Goal: Information Seeking & Learning: Learn about a topic

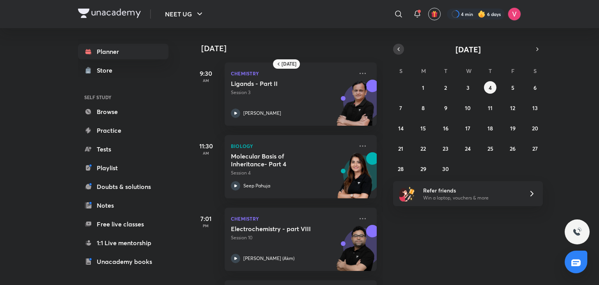
click at [393, 49] on button "button" at bounding box center [398, 49] width 11 height 11
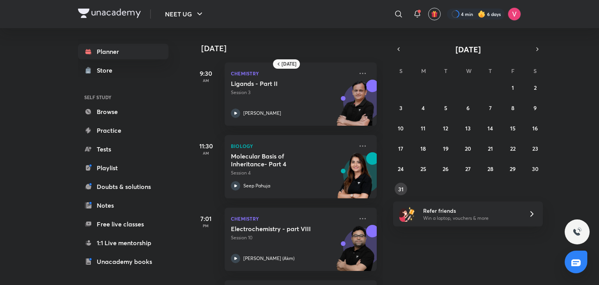
click at [401, 188] on abbr "31" at bounding box center [400, 188] width 5 height 7
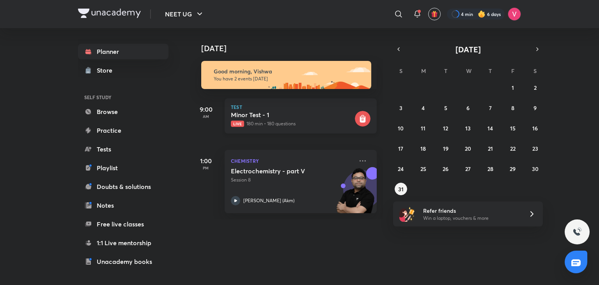
click at [303, 116] on h5 "Minor Test - 1" at bounding box center [292, 115] width 122 height 8
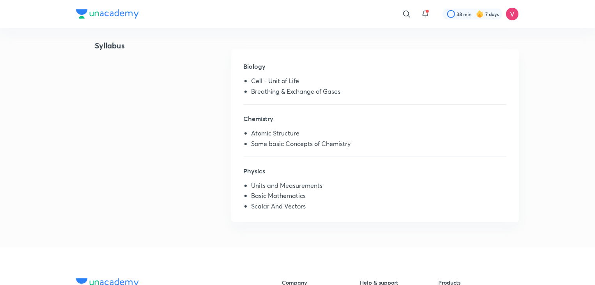
scroll to position [202, 0]
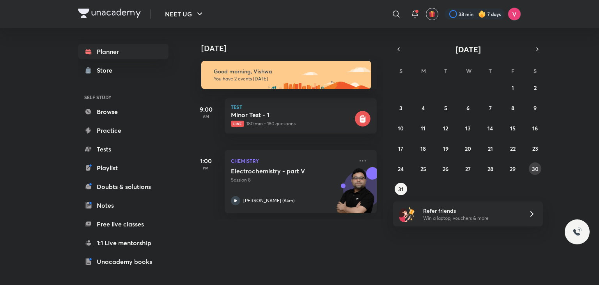
click at [532, 163] on button "30" at bounding box center [535, 168] width 12 height 12
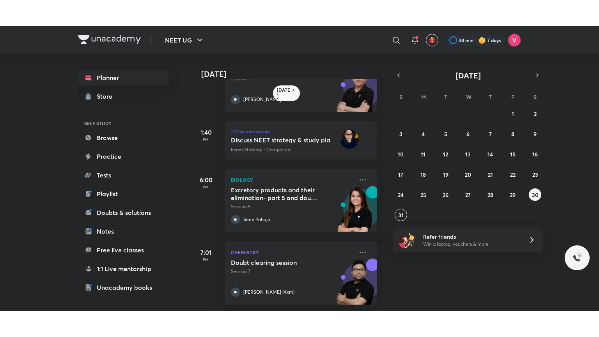
scroll to position [118, 0]
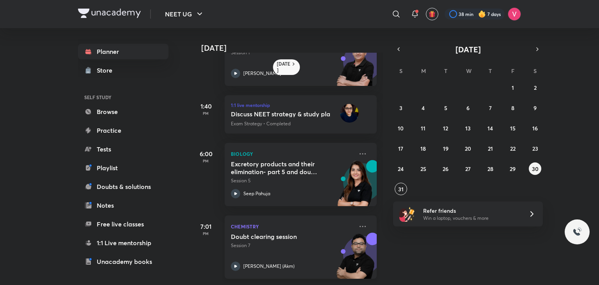
click at [261, 242] on p "Session 7" at bounding box center [292, 245] width 122 height 7
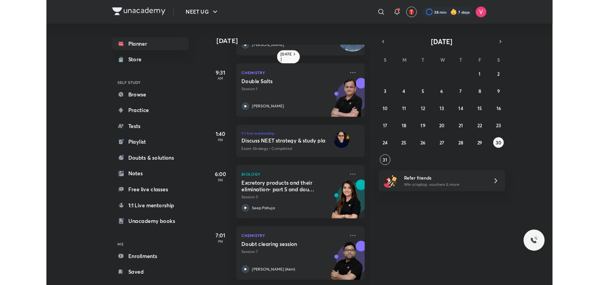
scroll to position [66, 0]
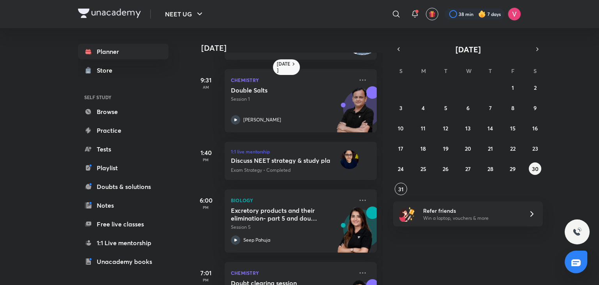
scroll to position [119, 0]
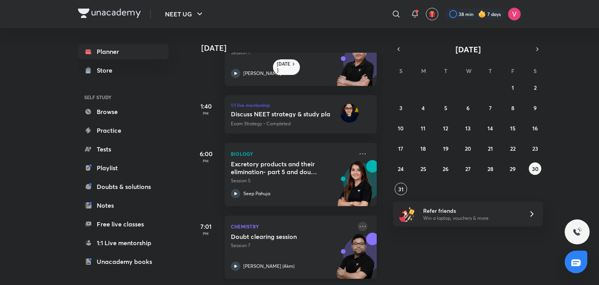
click at [358, 223] on icon at bounding box center [362, 225] width 9 height 9
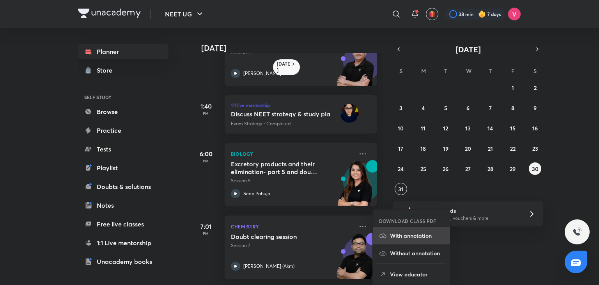
click at [426, 230] on li "With annotation" at bounding box center [411, 236] width 77 height 18
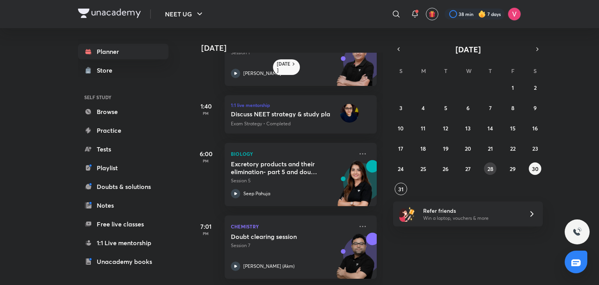
click at [494, 171] on div "27 28 29 30 31 1 2 3 4 5 6 7 8 9 10 11 12 13 14 15 16 17 18 19 20 21 22 23 24 2…" at bounding box center [468, 138] width 150 height 114
click at [494, 171] on button "28" at bounding box center [490, 168] width 12 height 12
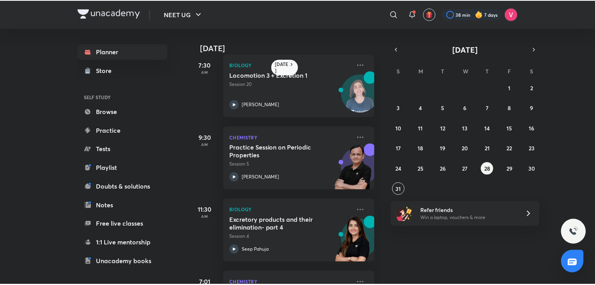
scroll to position [71, 0]
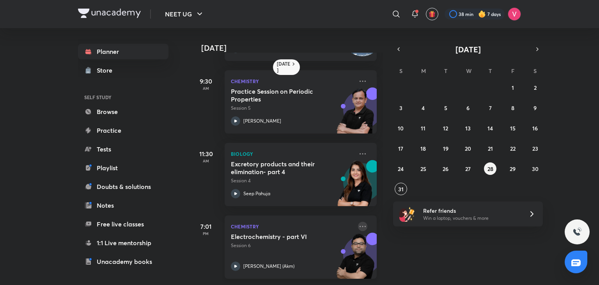
click at [359, 221] on icon at bounding box center [362, 225] width 9 height 9
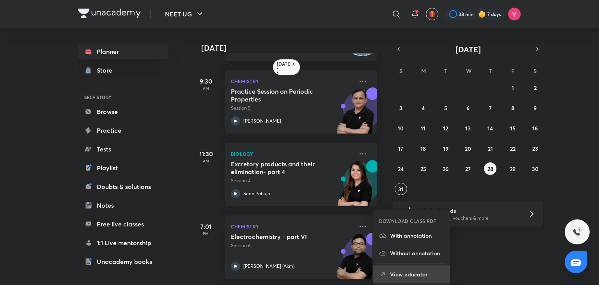
click at [423, 269] on li "View educator" at bounding box center [411, 274] width 77 height 18
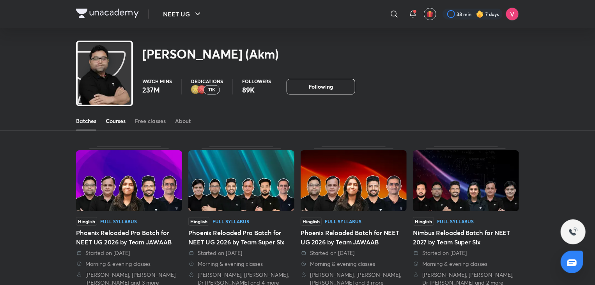
click at [115, 119] on div "Courses" at bounding box center [116, 121] width 20 height 8
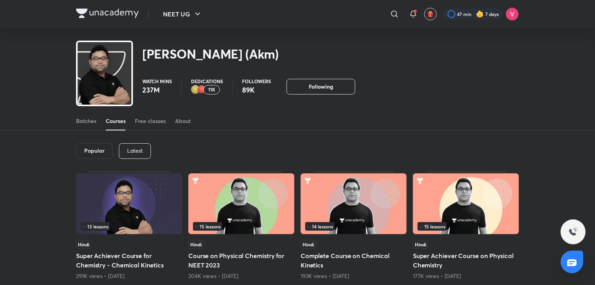
click at [140, 152] on p "Latest" at bounding box center [135, 150] width 16 height 6
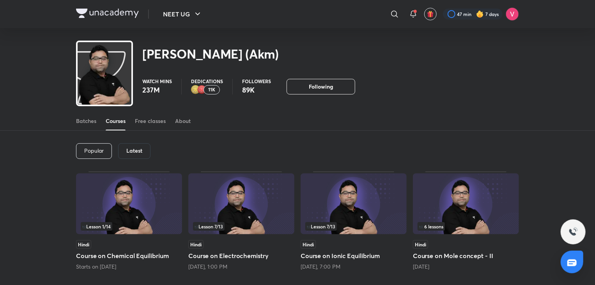
click at [246, 254] on h5 "Course on Electrochemistry" at bounding box center [241, 255] width 106 height 9
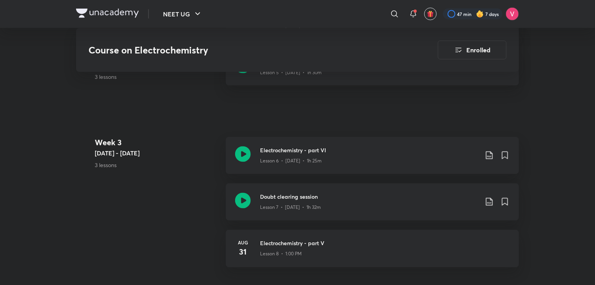
scroll to position [673, 0]
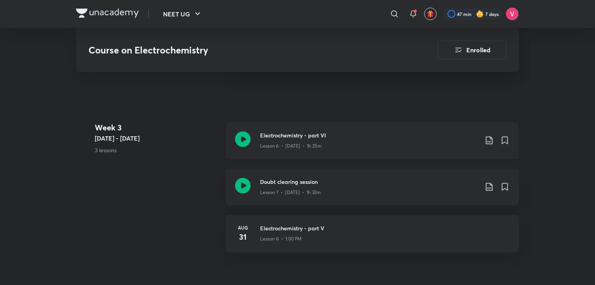
click at [491, 137] on icon at bounding box center [489, 141] width 7 height 8
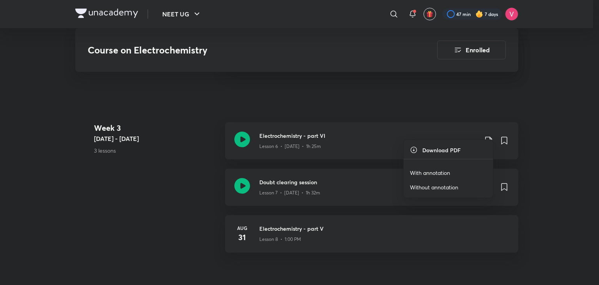
click at [459, 172] on li "With annotation" at bounding box center [448, 172] width 89 height 14
click at [437, 168] on p "With annotation" at bounding box center [430, 172] width 40 height 8
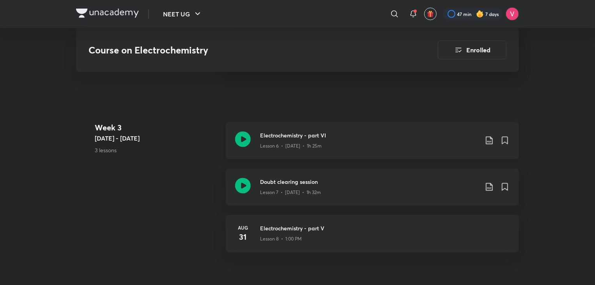
click at [251, 125] on div "Electrochemistry - part VI Lesson 6 • [DATE] • 1h 25m" at bounding box center [372, 140] width 293 height 37
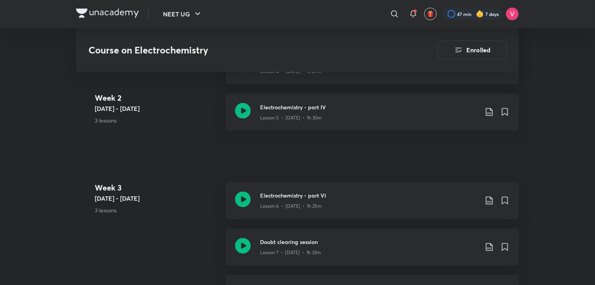
scroll to position [714, 0]
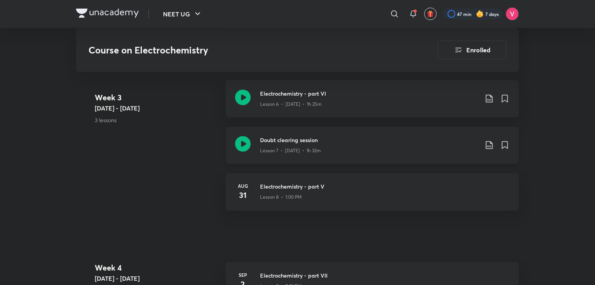
click at [242, 136] on icon at bounding box center [243, 144] width 16 height 16
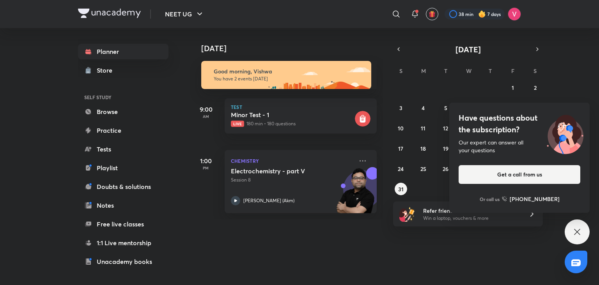
click at [580, 230] on icon at bounding box center [576, 231] width 9 height 9
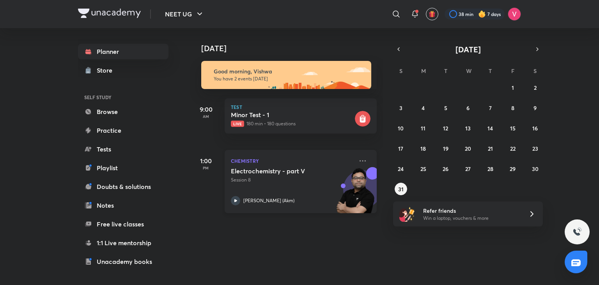
click at [273, 191] on div "Electrochemistry - part V Session 8 Ajay Mishra (Akm)" at bounding box center [292, 186] width 122 height 38
